Goal: Transaction & Acquisition: Purchase product/service

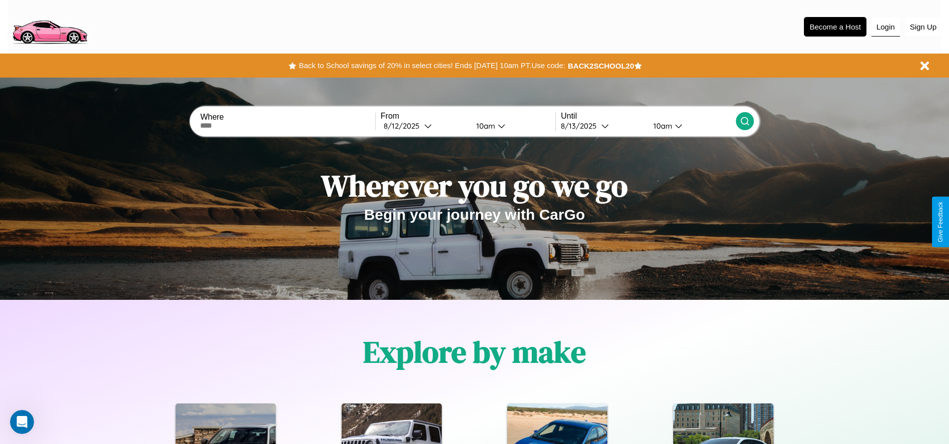
click at [885, 27] on button "Login" at bounding box center [885, 27] width 29 height 19
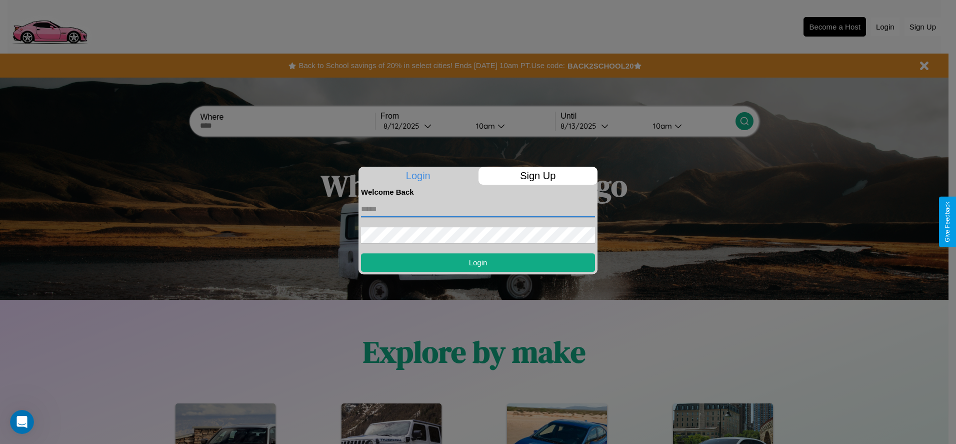
click at [478, 209] on input "text" at bounding box center [478, 209] width 234 height 16
type input "**********"
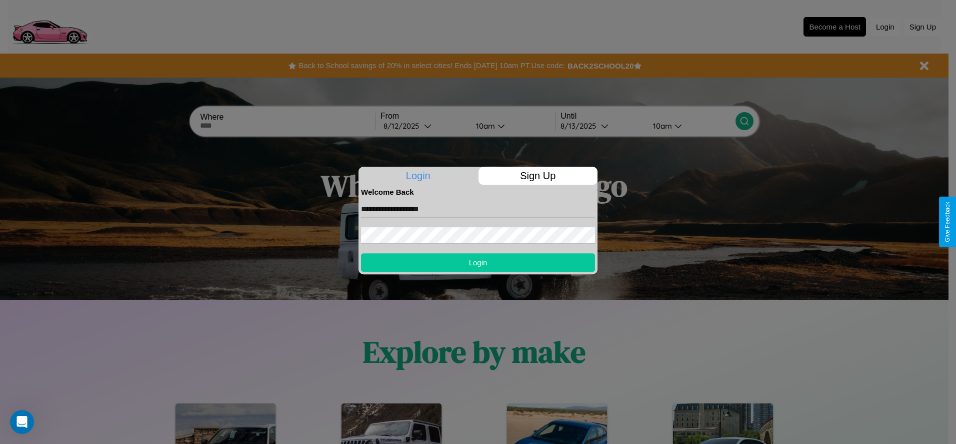
click at [478, 262] on button "Login" at bounding box center [478, 262] width 234 height 19
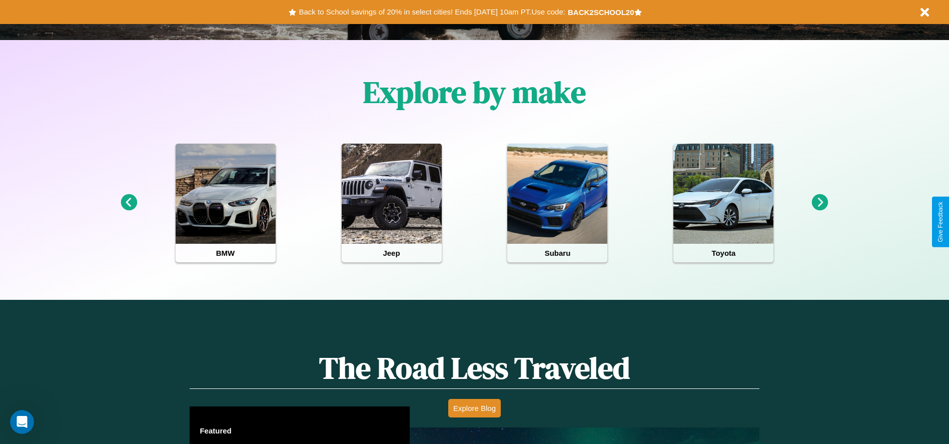
scroll to position [571, 0]
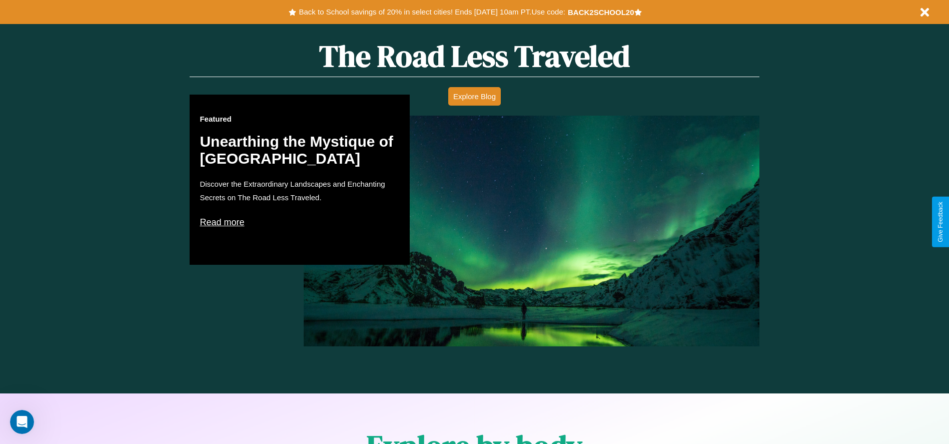
click at [300, 222] on p "Read more" at bounding box center [300, 222] width 200 height 16
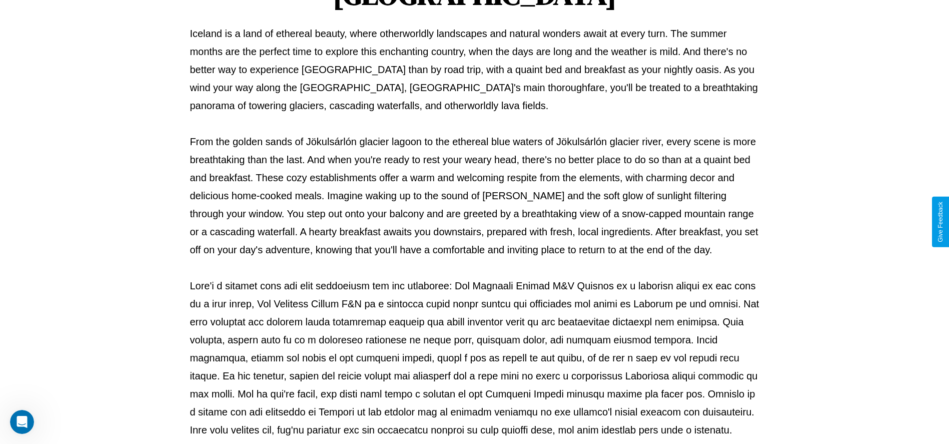
scroll to position [332, 0]
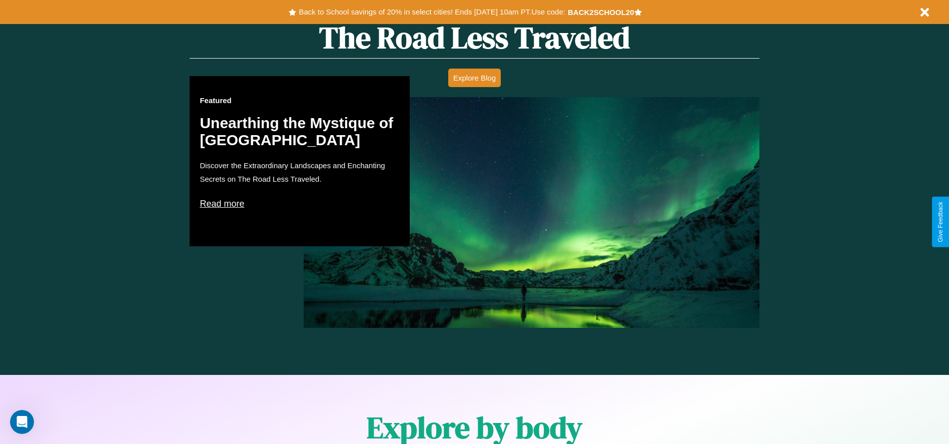
scroll to position [208, 0]
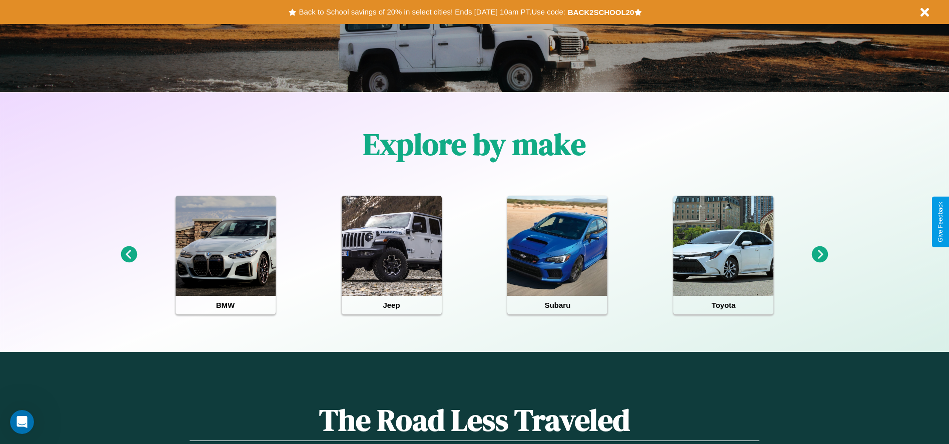
click at [129, 255] on icon at bounding box center [129, 254] width 17 height 17
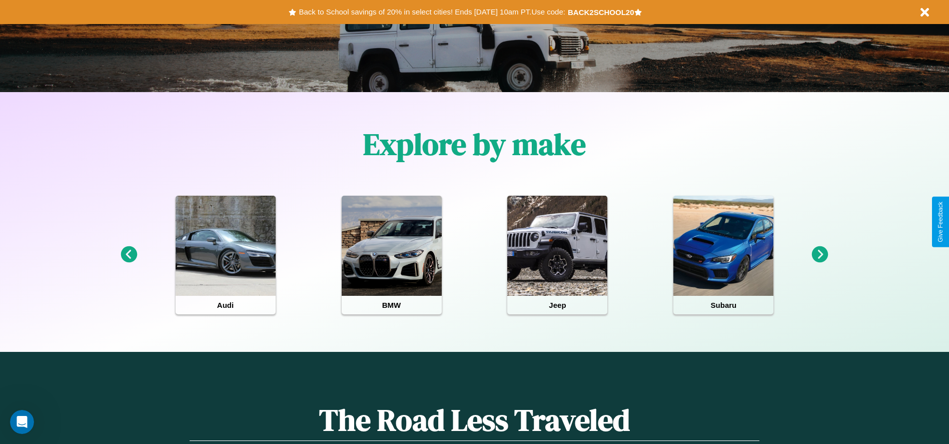
click at [820, 255] on icon at bounding box center [820, 254] width 17 height 17
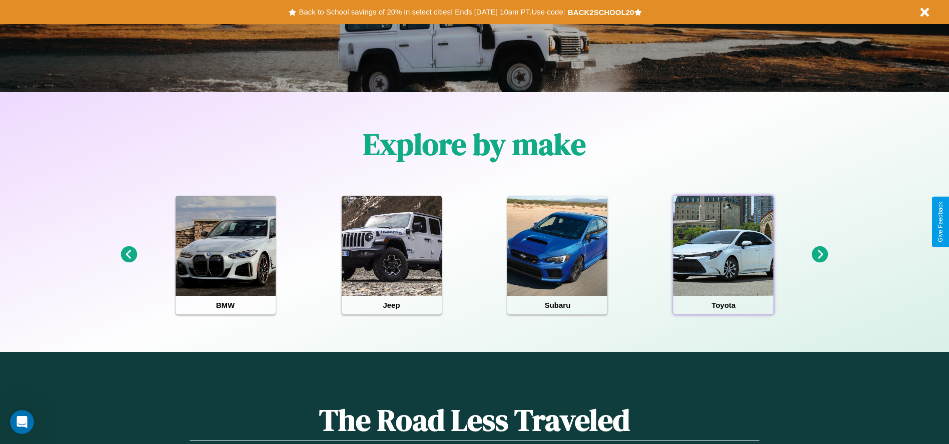
click at [723, 255] on div at bounding box center [723, 246] width 100 height 100
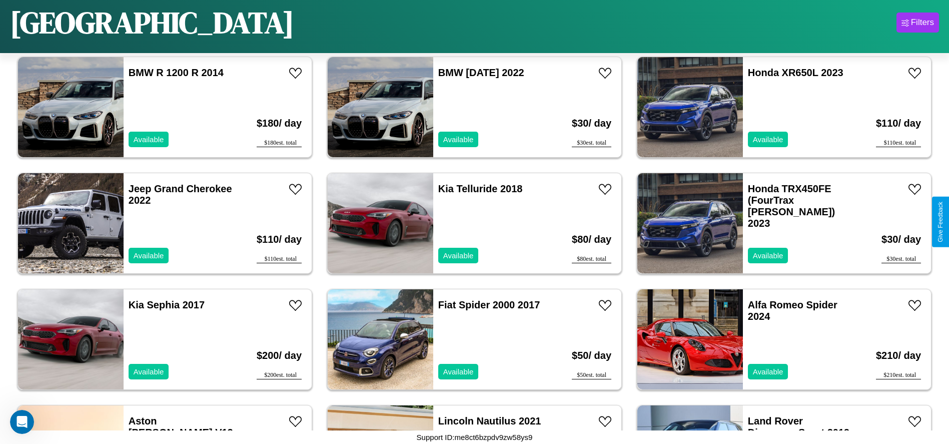
scroll to position [4869, 0]
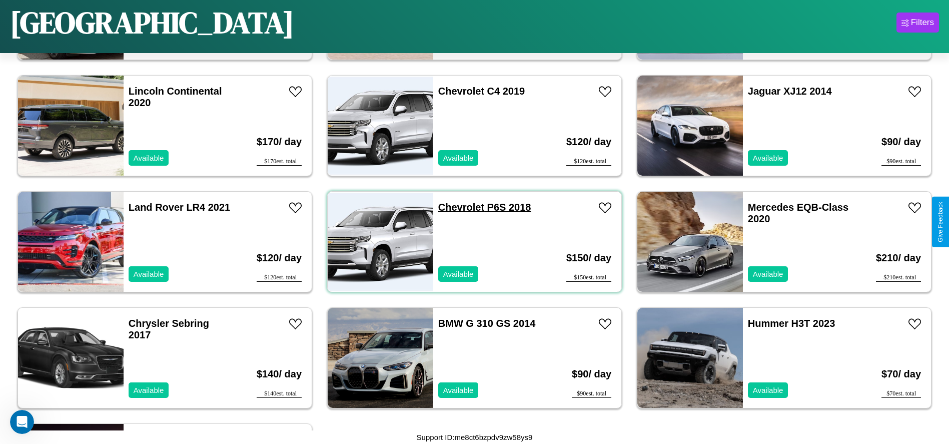
click at [457, 207] on link "Chevrolet P6S 2018" at bounding box center [484, 207] width 93 height 11
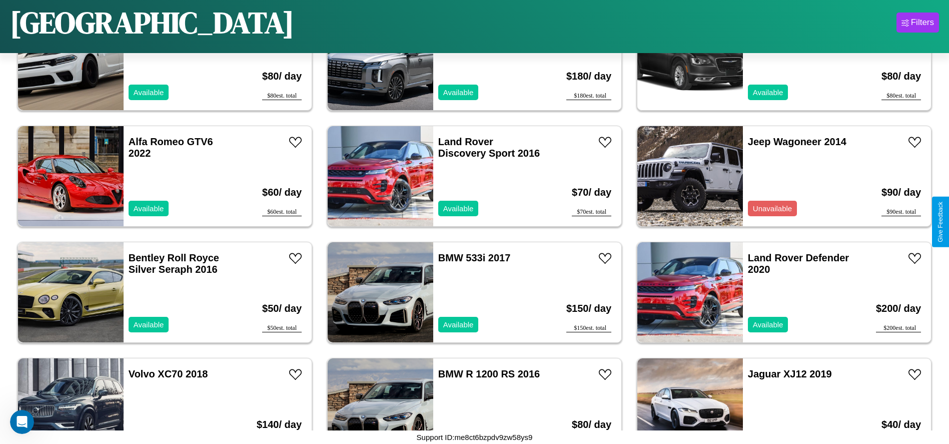
scroll to position [2084, 0]
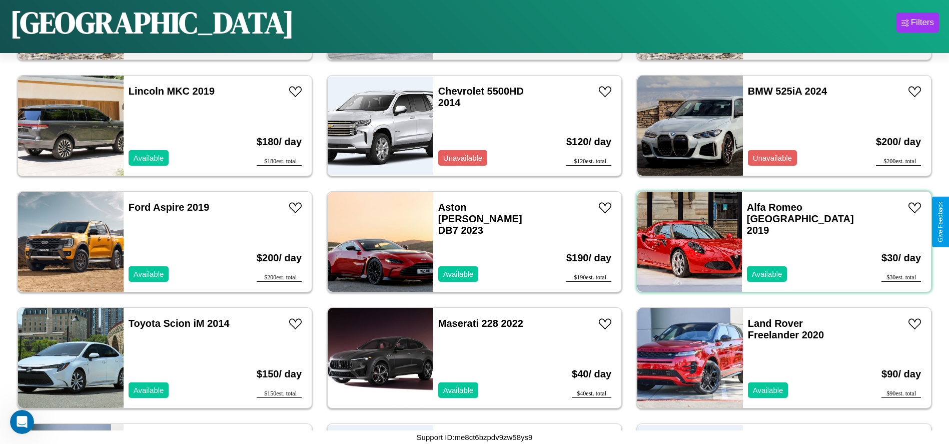
click at [778, 242] on div "Alfa Romeo Milano 2019 Available" at bounding box center [800, 242] width 117 height 100
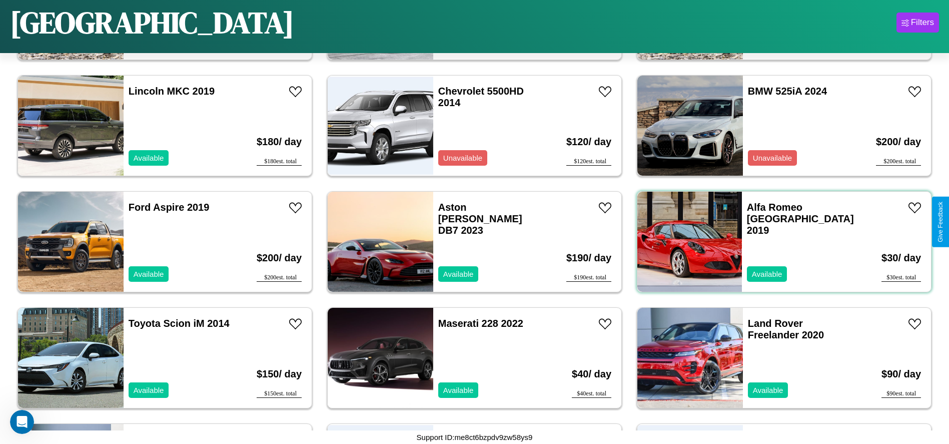
click at [778, 242] on div "Alfa Romeo Milano 2019 Available" at bounding box center [800, 242] width 117 height 100
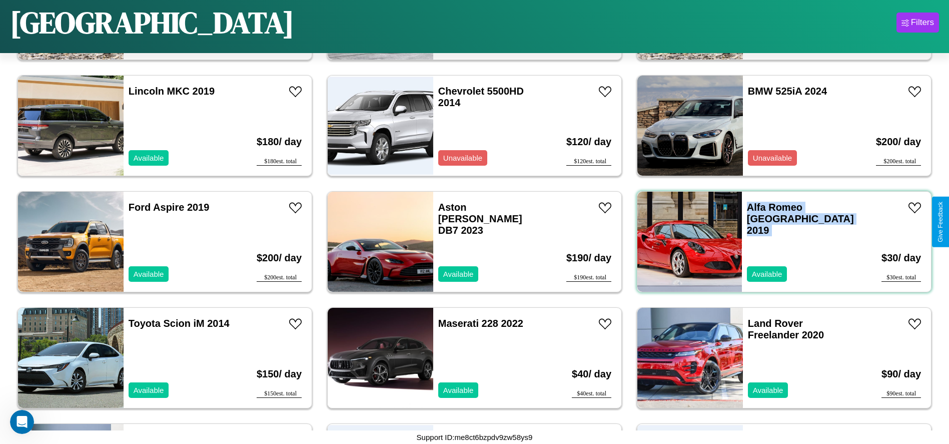
click at [778, 242] on div "Alfa Romeo Milano 2019 Available" at bounding box center [800, 242] width 117 height 100
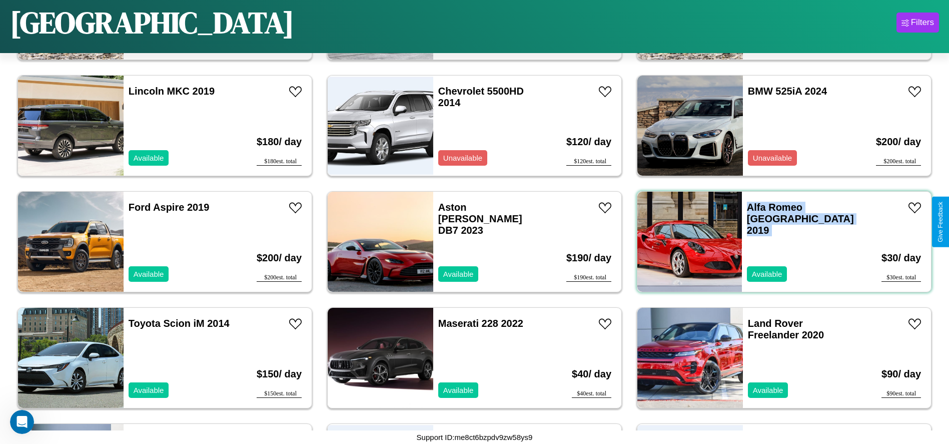
click at [778, 242] on div "Alfa Romeo Milano 2019 Available" at bounding box center [800, 242] width 117 height 100
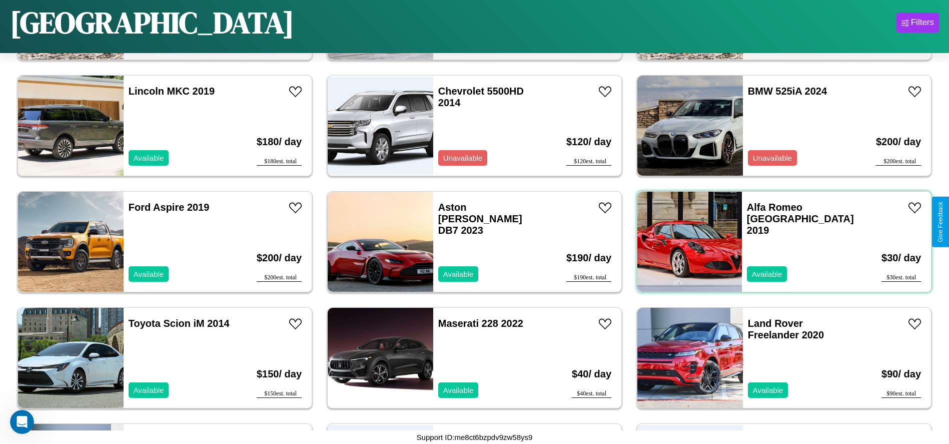
click at [778, 242] on div "Alfa Romeo Milano 2019 Available" at bounding box center [800, 242] width 117 height 100
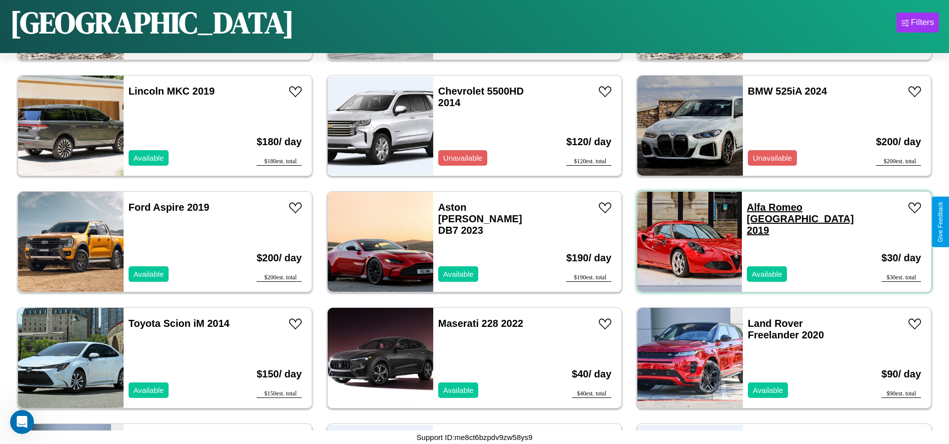
click at [769, 207] on link "Alfa Romeo Milano 2019" at bounding box center [800, 219] width 107 height 34
